Goal: Task Accomplishment & Management: Use online tool/utility

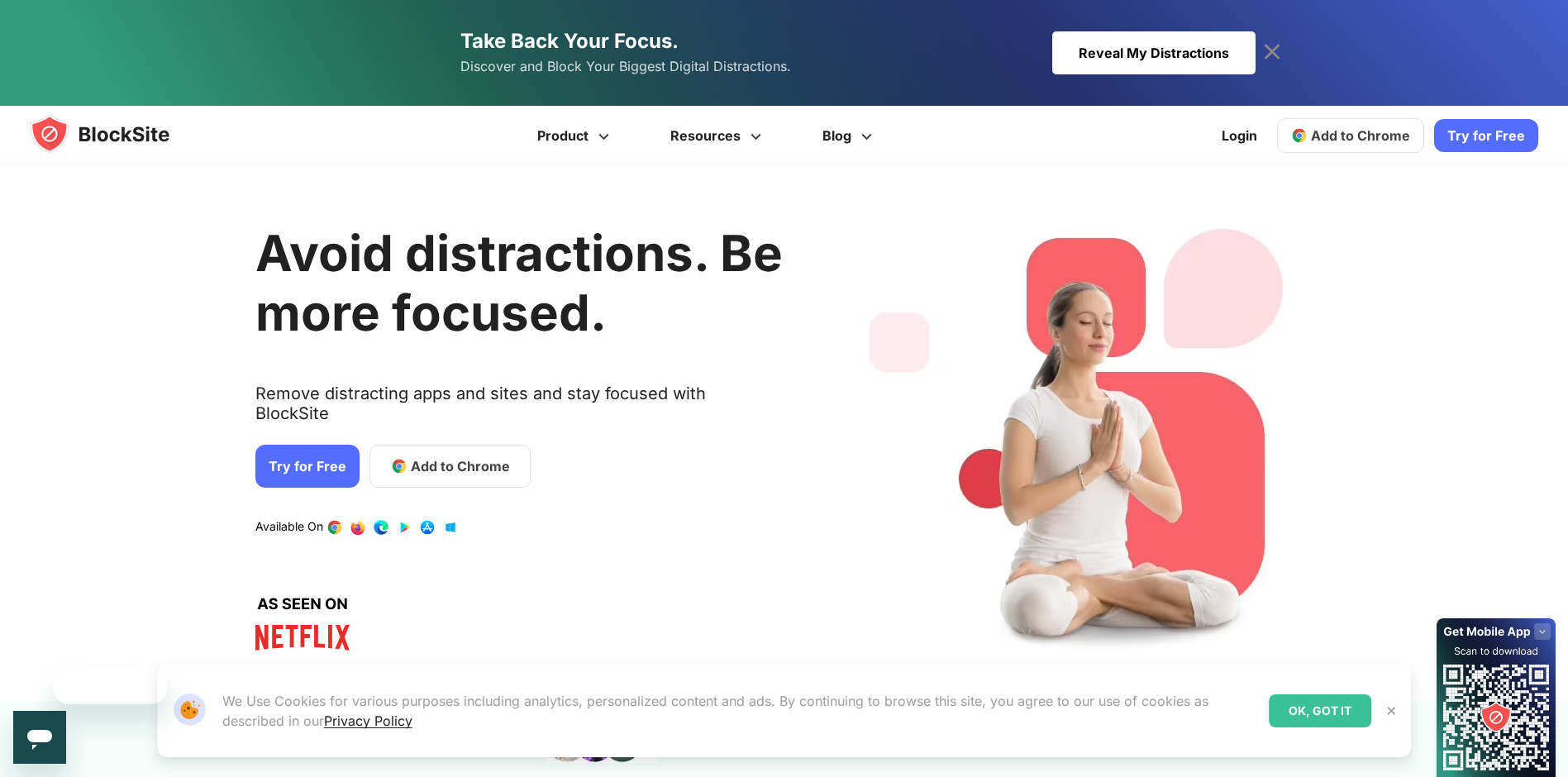
click at [457, 363] on div "Avoid distractions. Be more focused. Remove distracting apps and sites and stay…" at bounding box center [519, 433] width 527 height 486
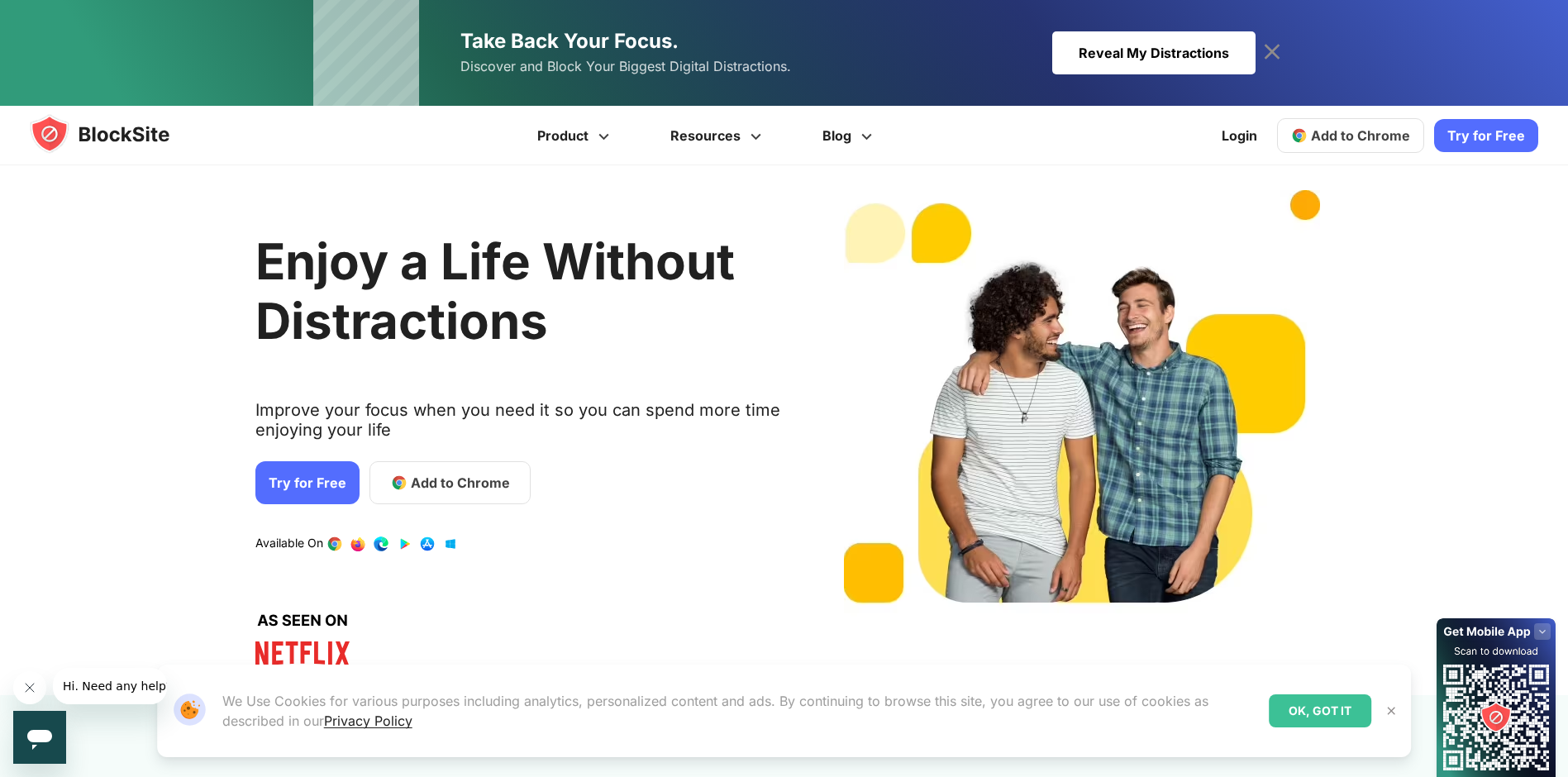
click at [1358, 129] on span "Add to Chrome" at bounding box center [1360, 135] width 99 height 17
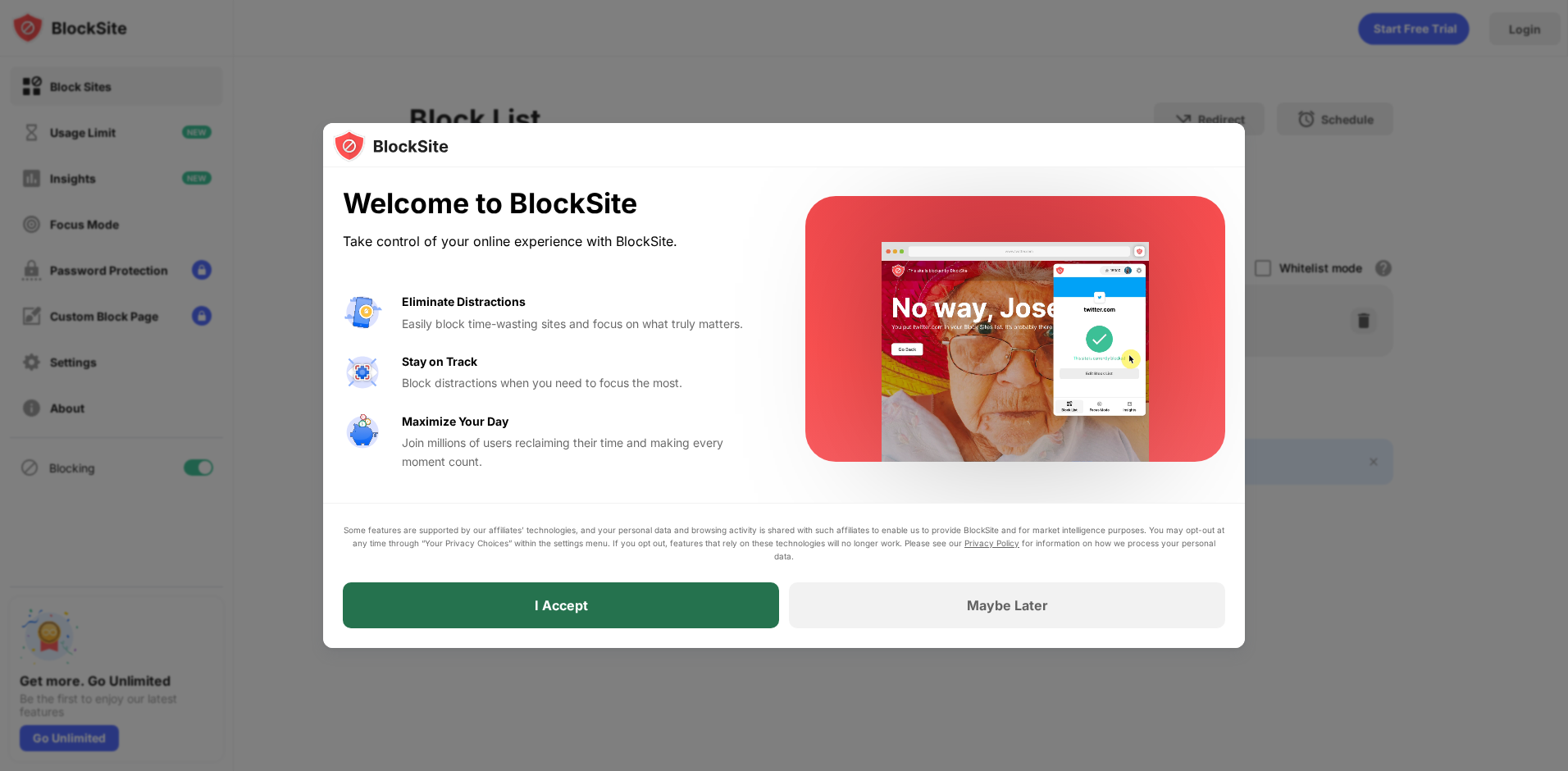
click at [579, 583] on div "I Accept" at bounding box center [561, 605] width 437 height 46
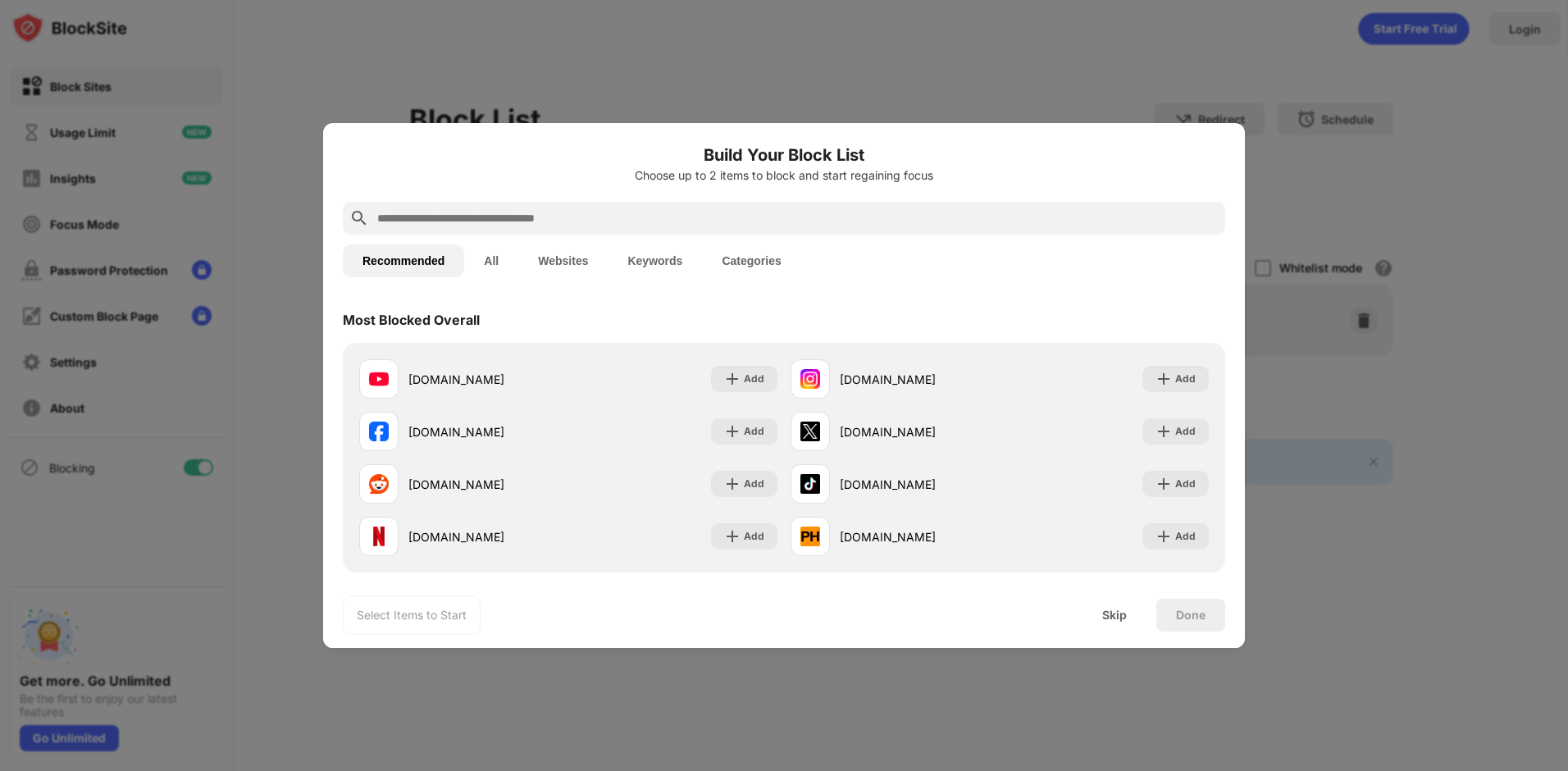
click at [598, 213] on input "text" at bounding box center [797, 218] width 843 height 19
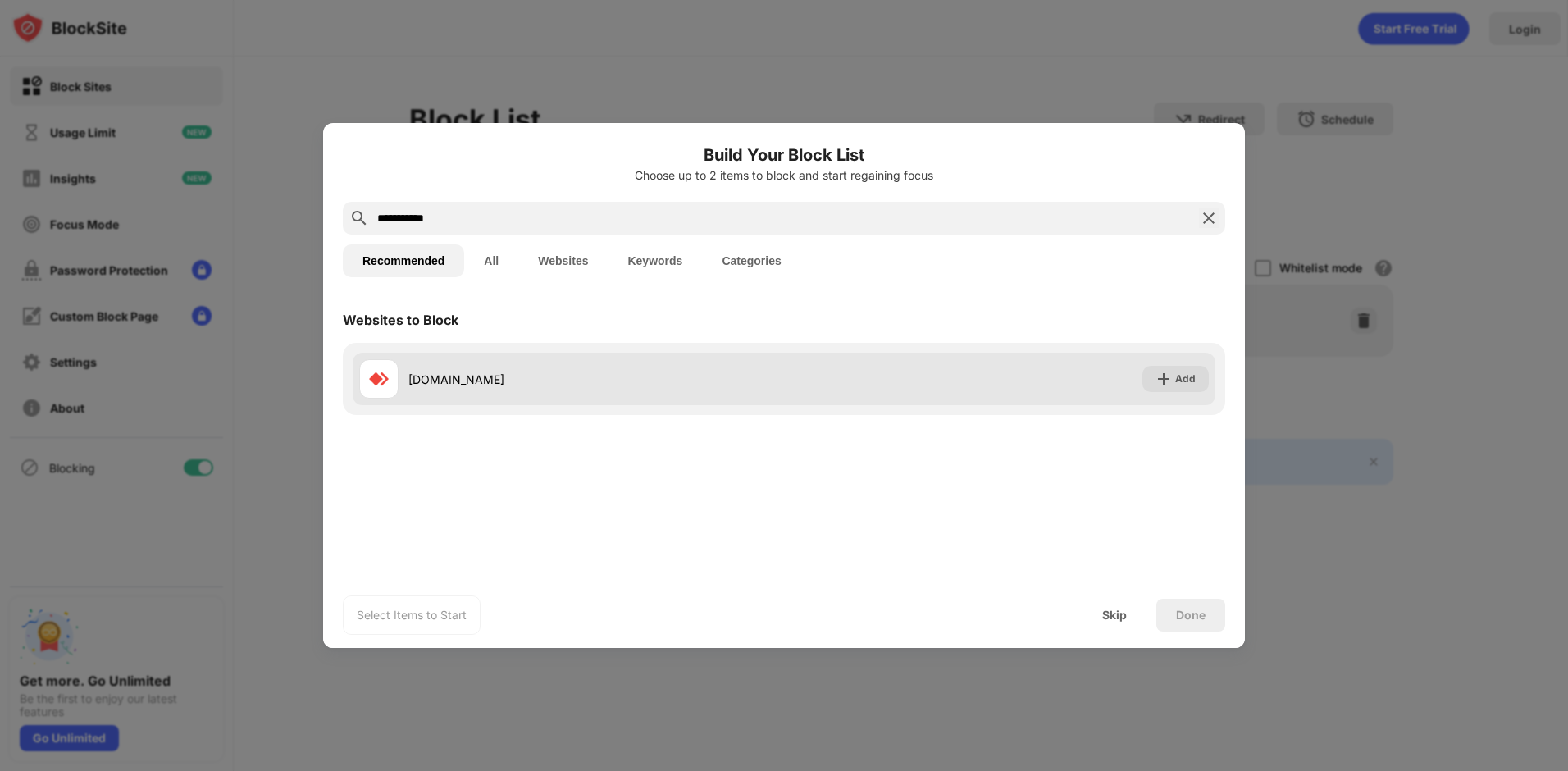
click at [449, 370] on div "anydesk.com" at bounding box center [596, 379] width 375 height 18
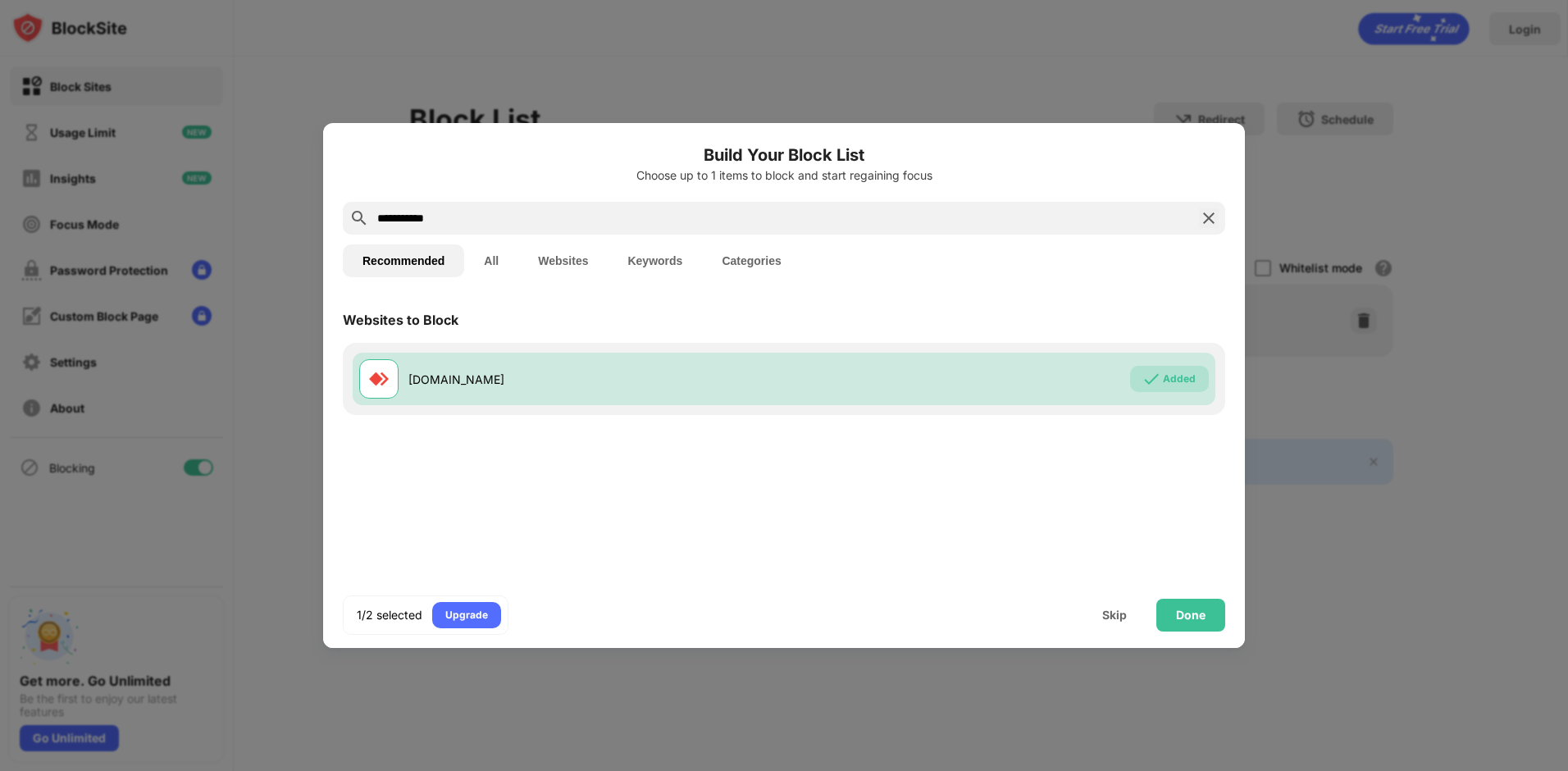
drag, startPoint x: 419, startPoint y: 219, endPoint x: 364, endPoint y: 219, distance: 55.0
click at [364, 219] on div "**********" at bounding box center [784, 218] width 882 height 33
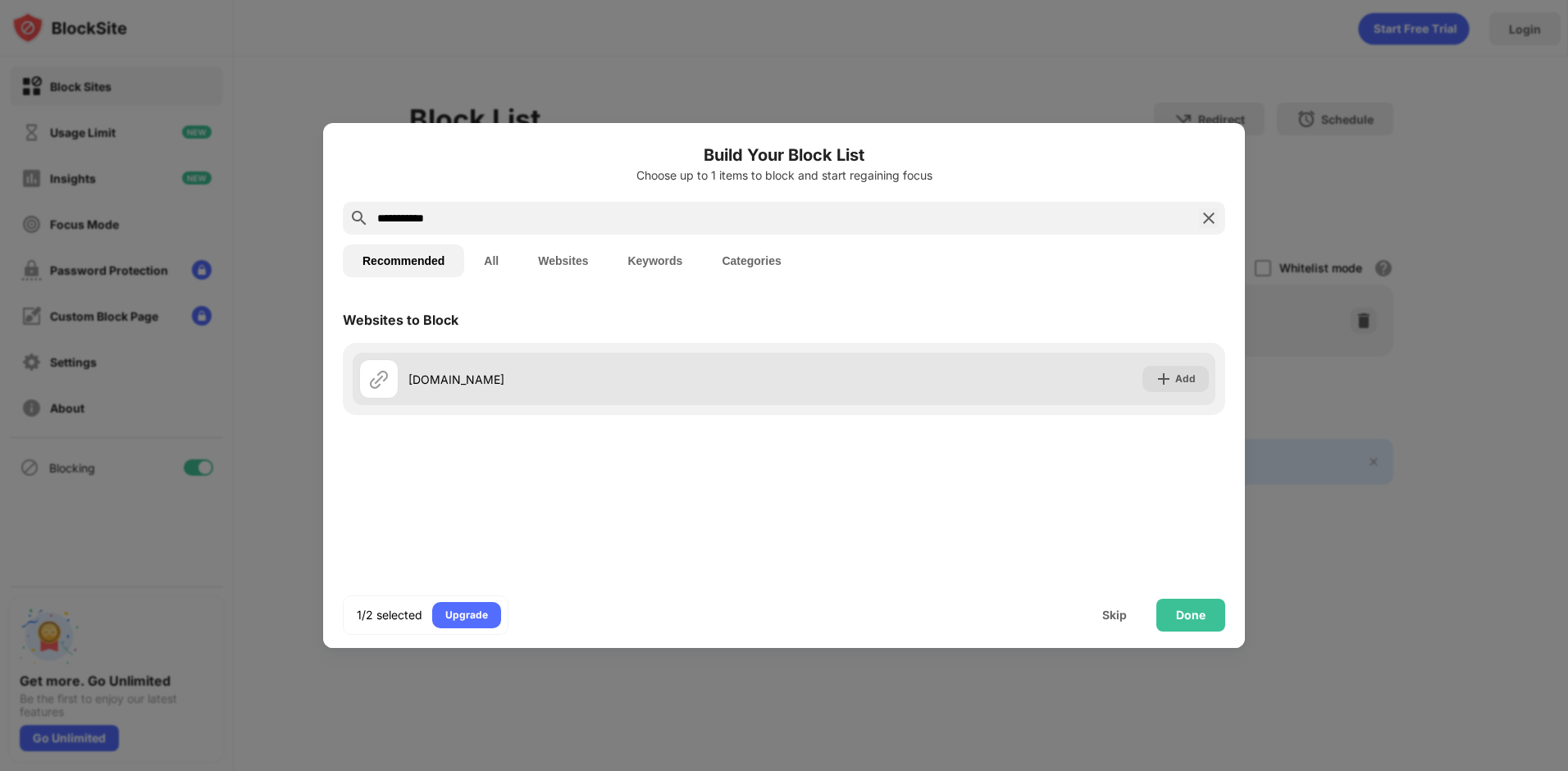
type input "**********"
click at [459, 385] on div "alpemix.com" at bounding box center [596, 379] width 375 height 18
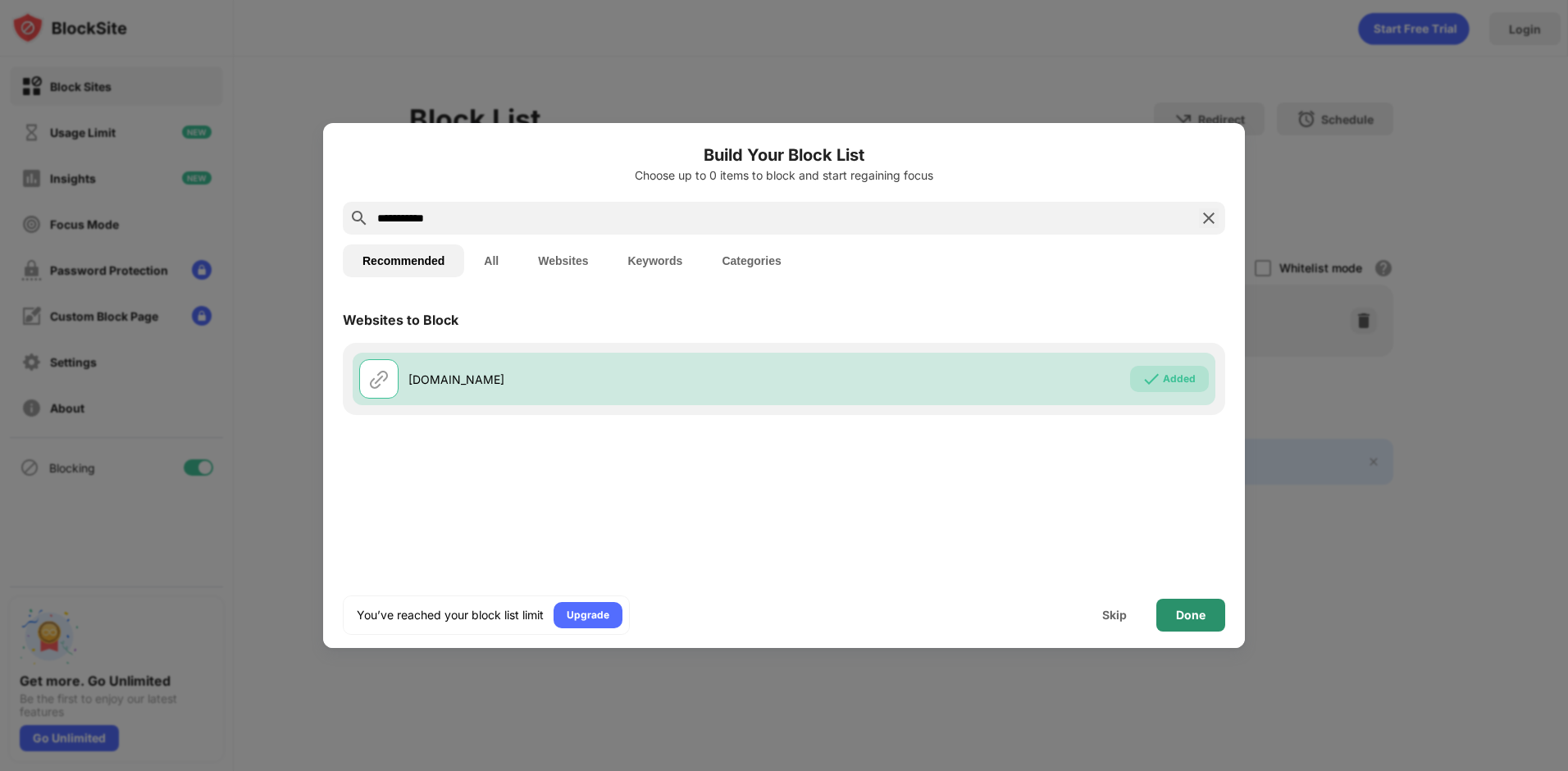
click at [1212, 612] on div "Done" at bounding box center [1191, 615] width 69 height 33
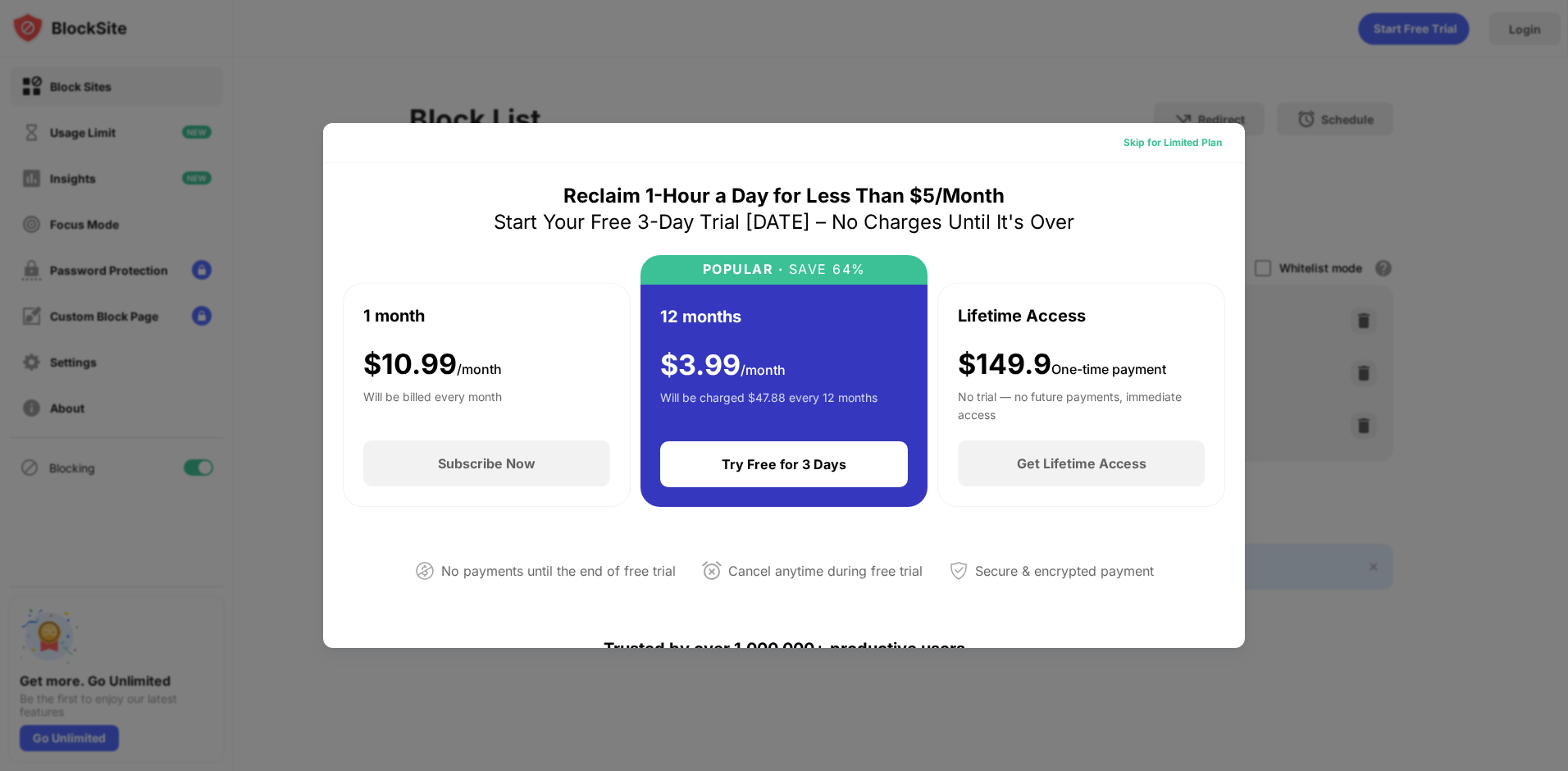
click at [1172, 143] on div "Skip for Limited Plan" at bounding box center [1172, 142] width 98 height 17
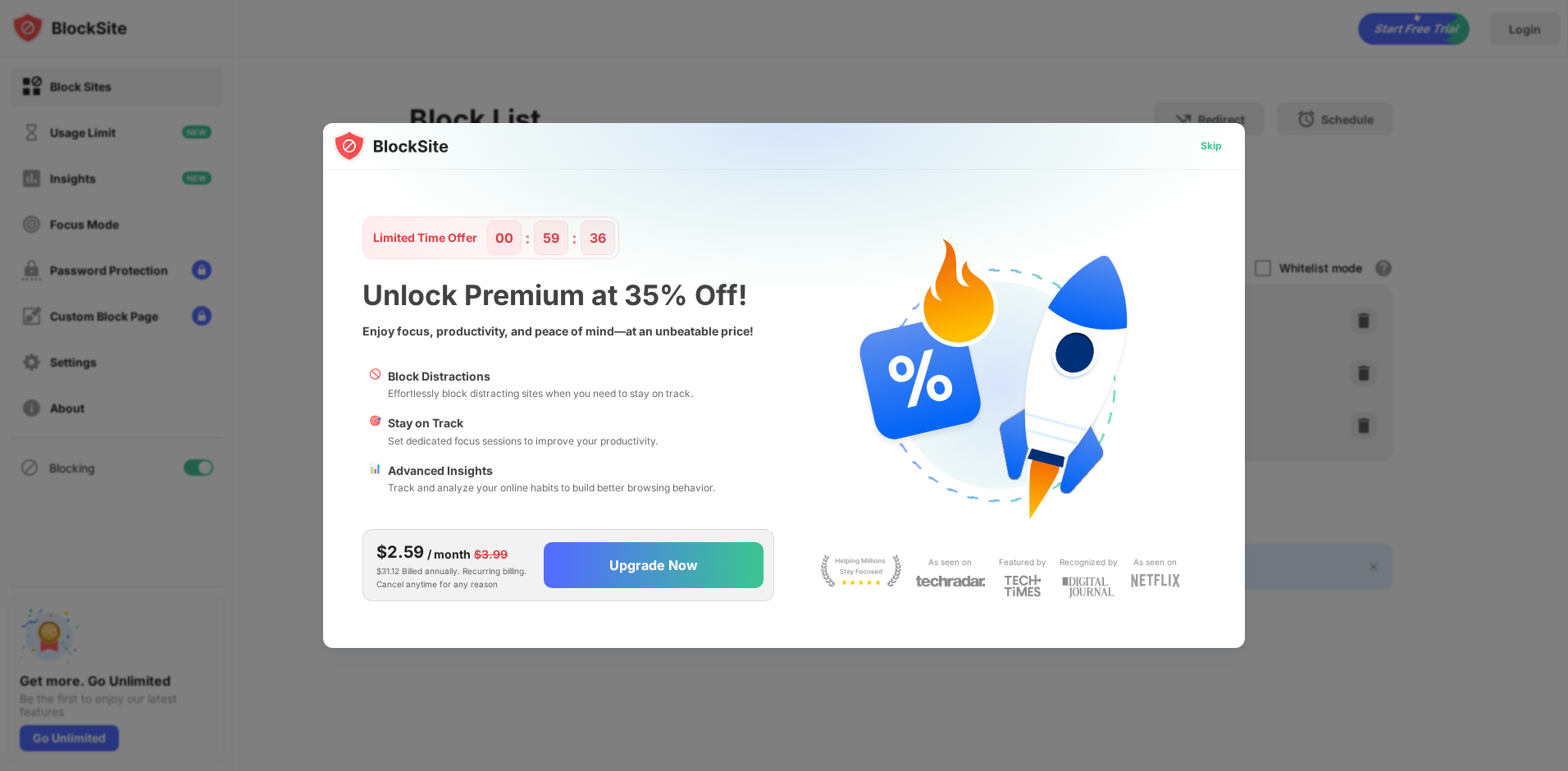
click at [1197, 140] on div "Skip" at bounding box center [1211, 146] width 48 height 26
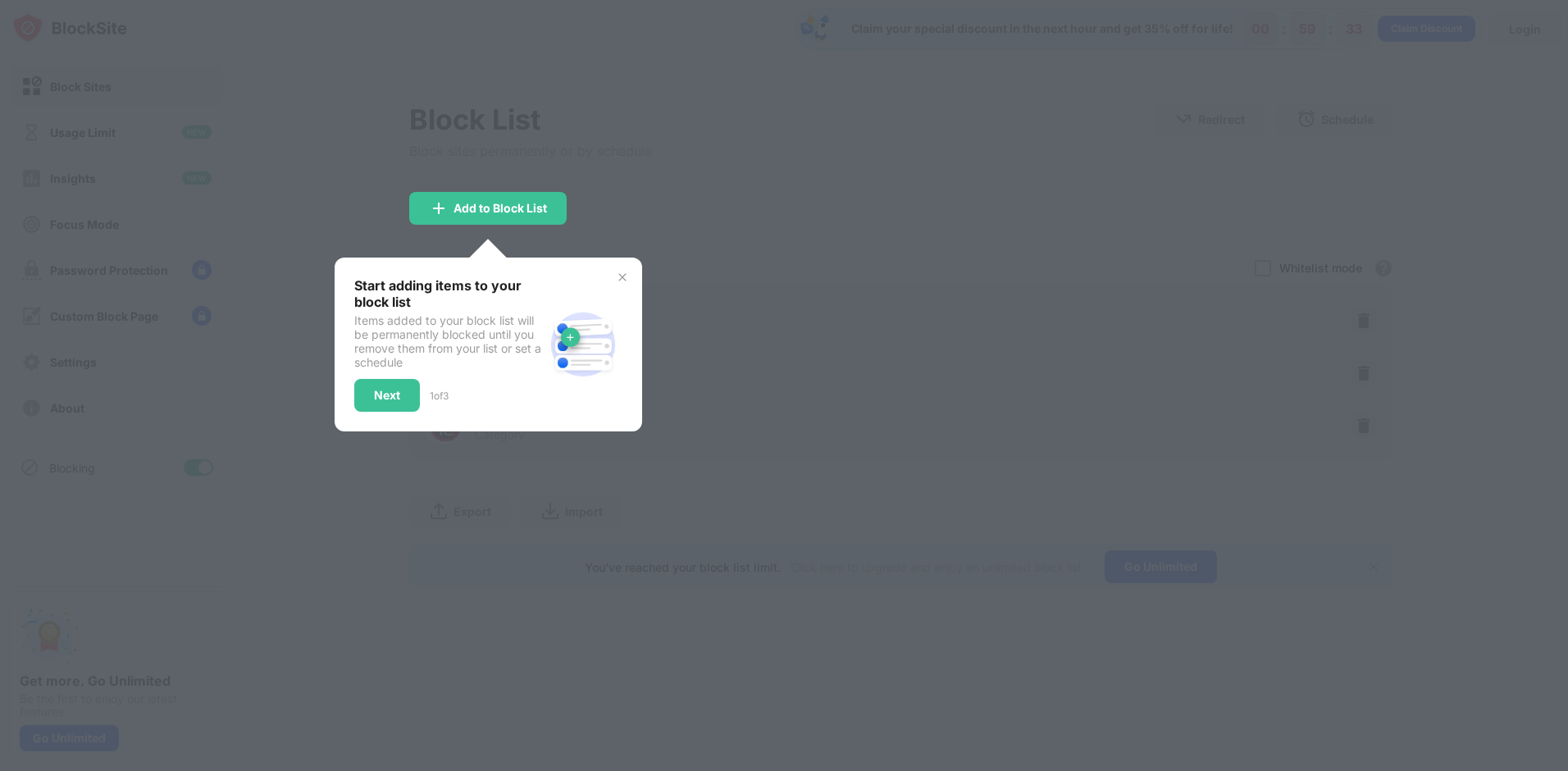
click at [622, 270] on img at bounding box center [622, 276] width 13 height 13
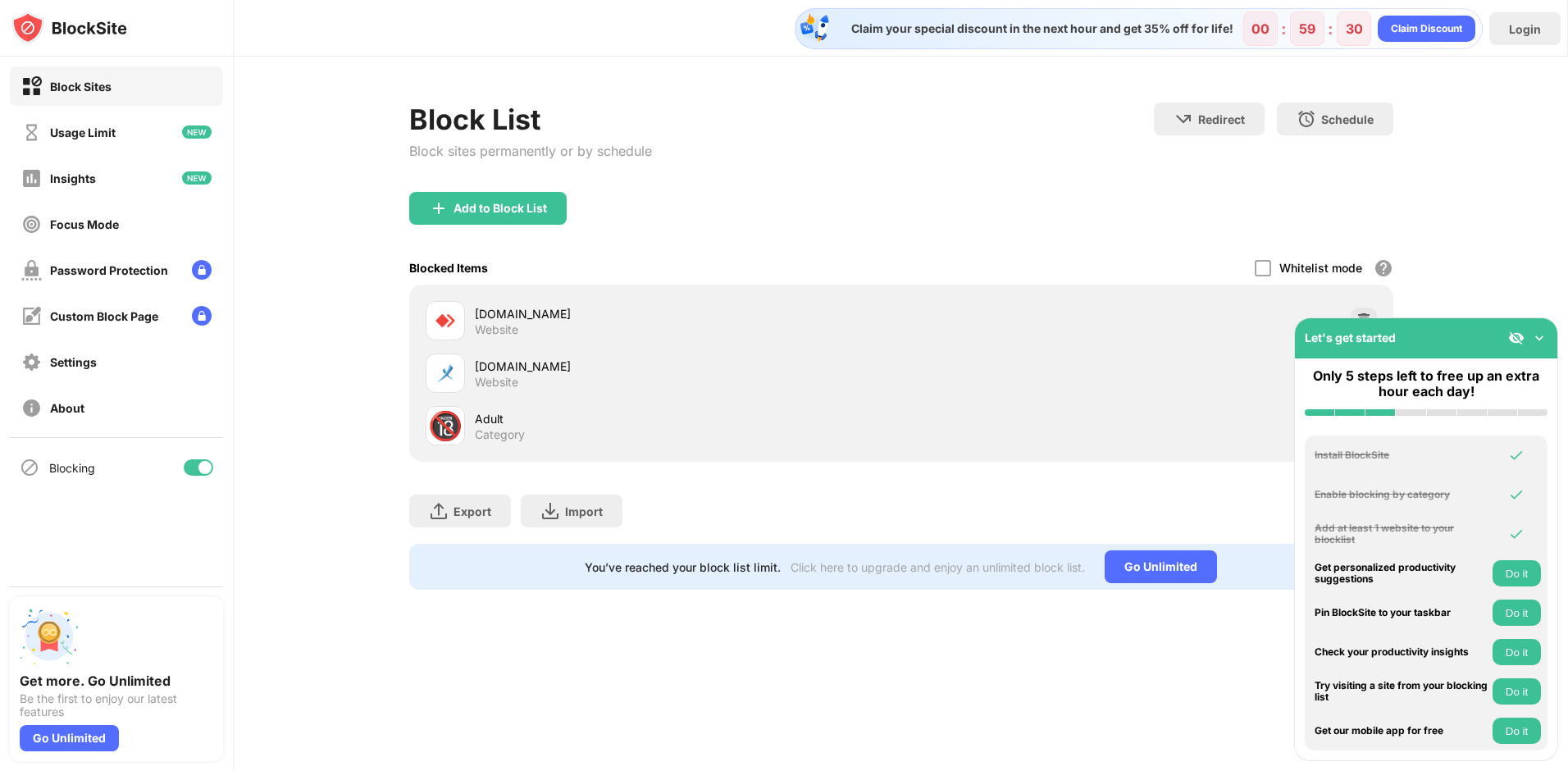
click at [1542, 334] on img at bounding box center [1540, 337] width 17 height 17
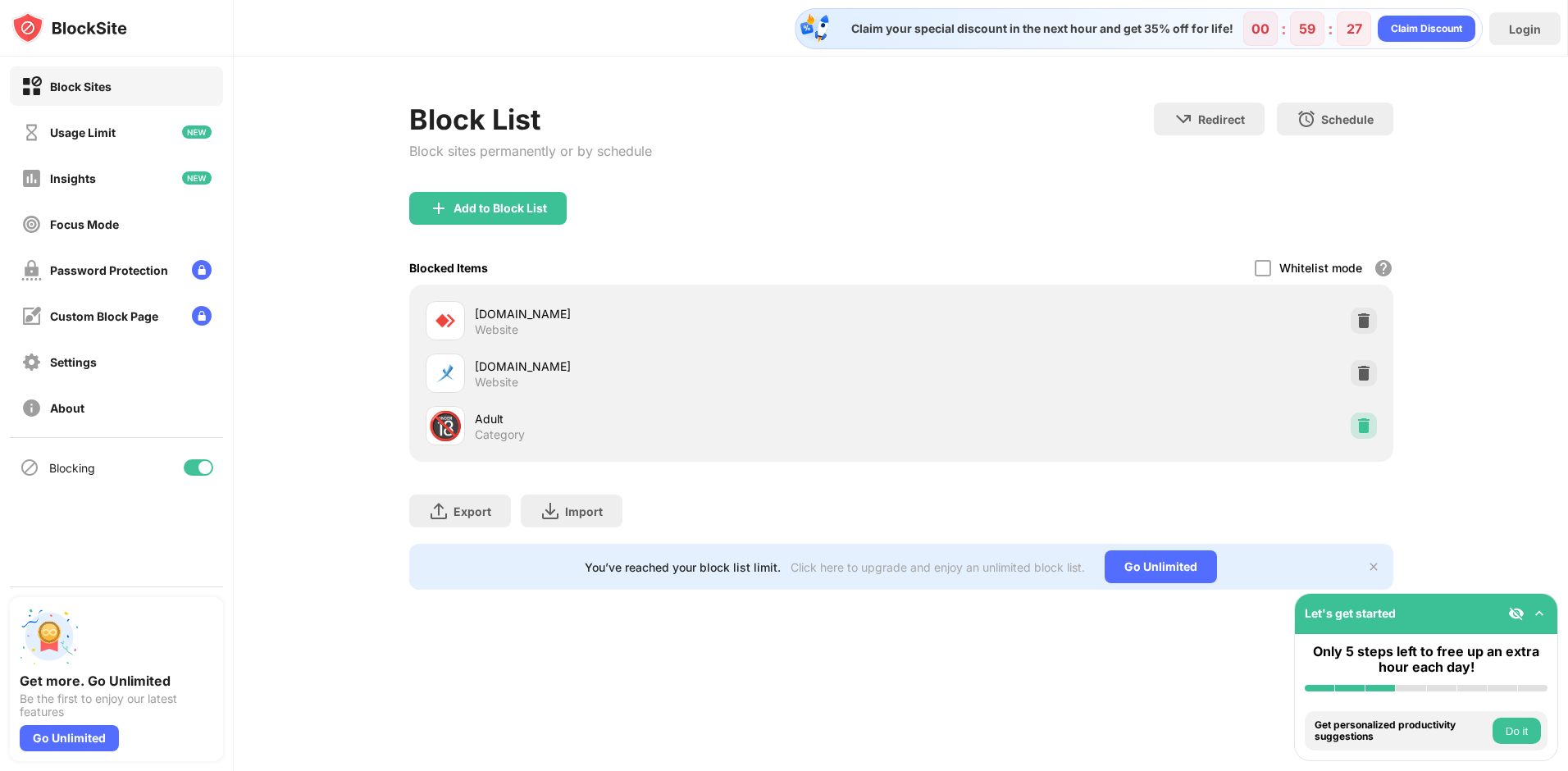
click at [1369, 425] on img at bounding box center [1364, 425] width 17 height 17
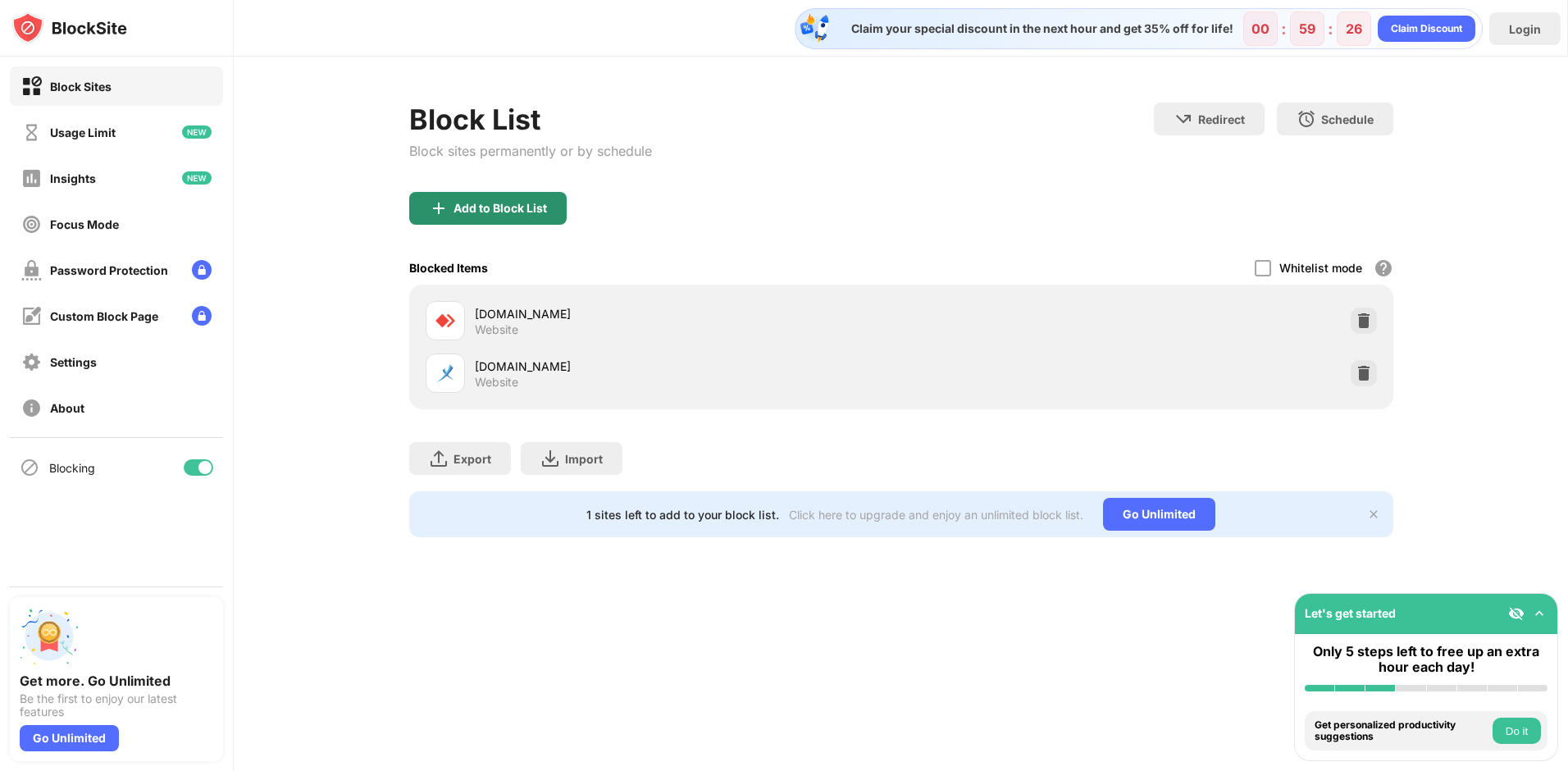
click at [480, 212] on div "Add to Block List" at bounding box center [500, 207] width 93 height 13
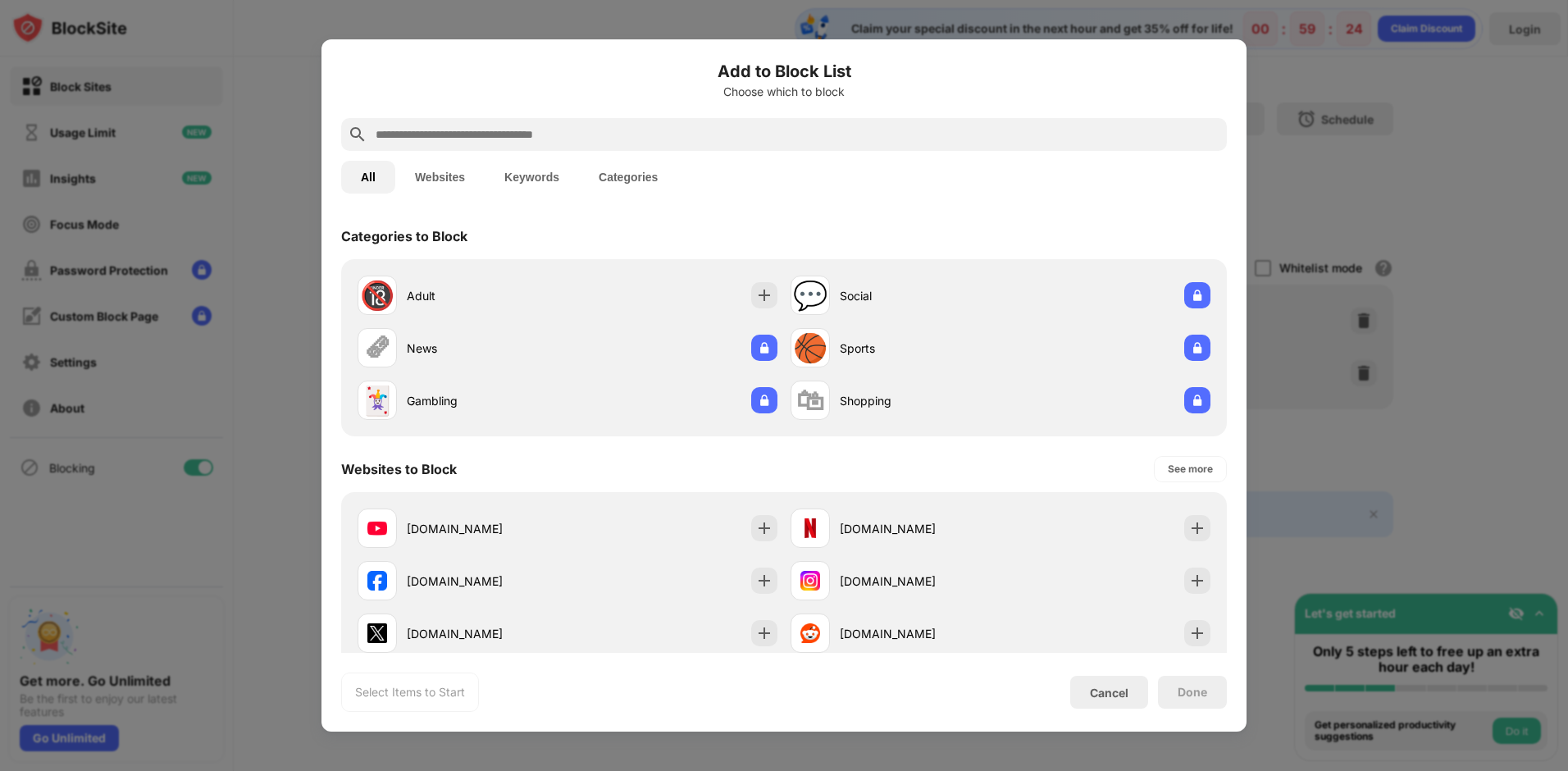
click at [552, 133] on input "text" at bounding box center [798, 134] width 846 height 19
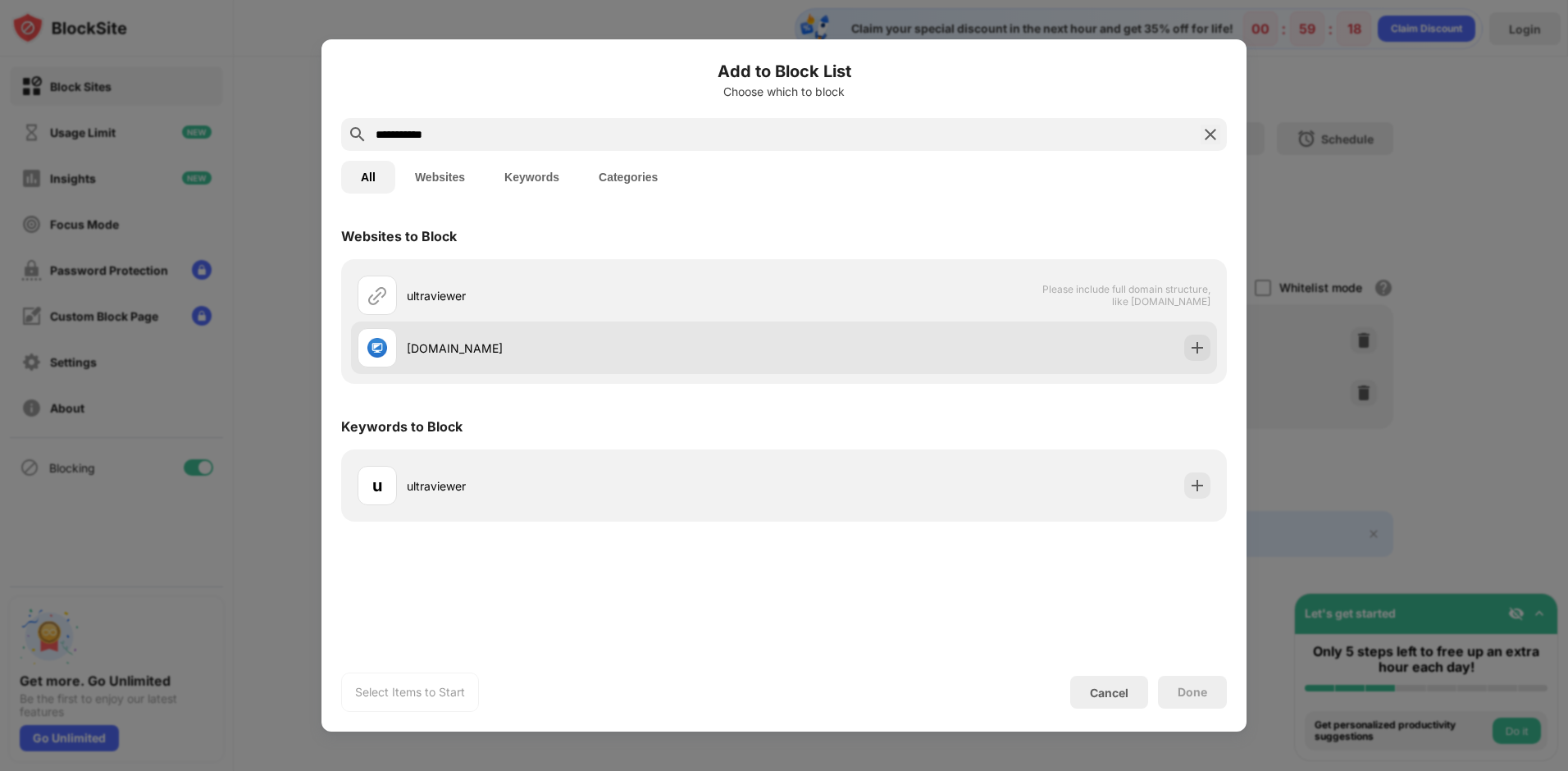
type input "**********"
click at [477, 352] on div "ultraviewer.net" at bounding box center [595, 348] width 377 height 18
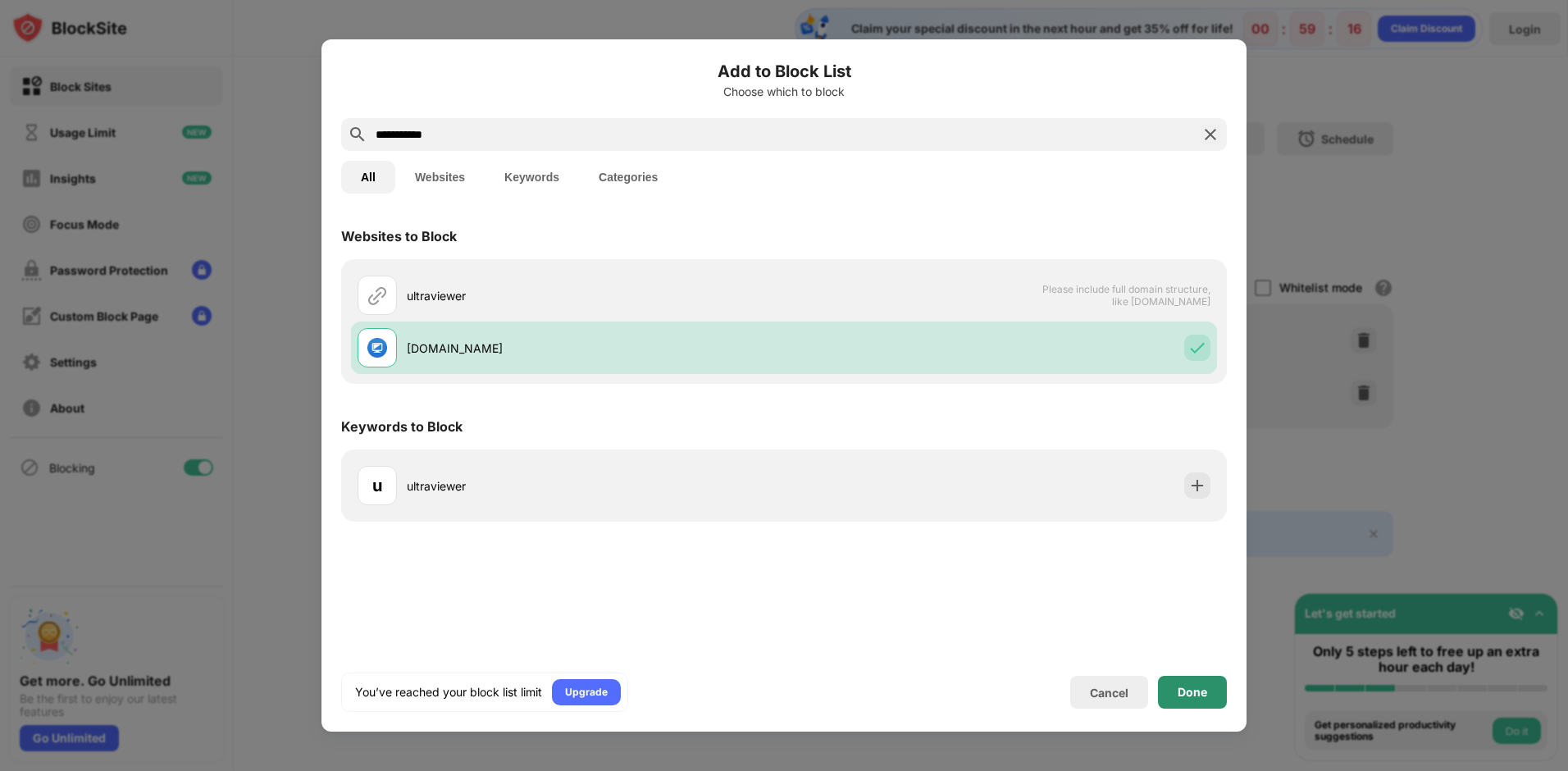
click at [1202, 699] on div "Done" at bounding box center [1193, 692] width 69 height 33
